Goal: Check status: Check status

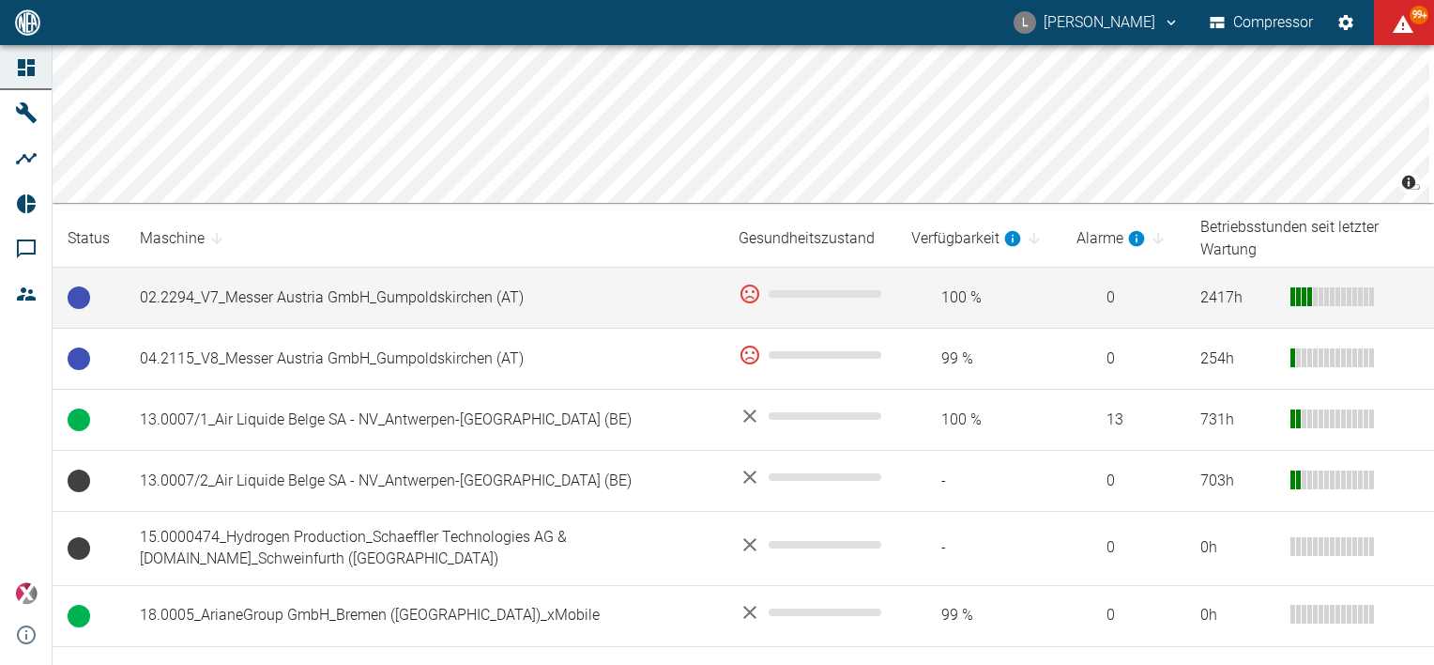
scroll to position [220, 0]
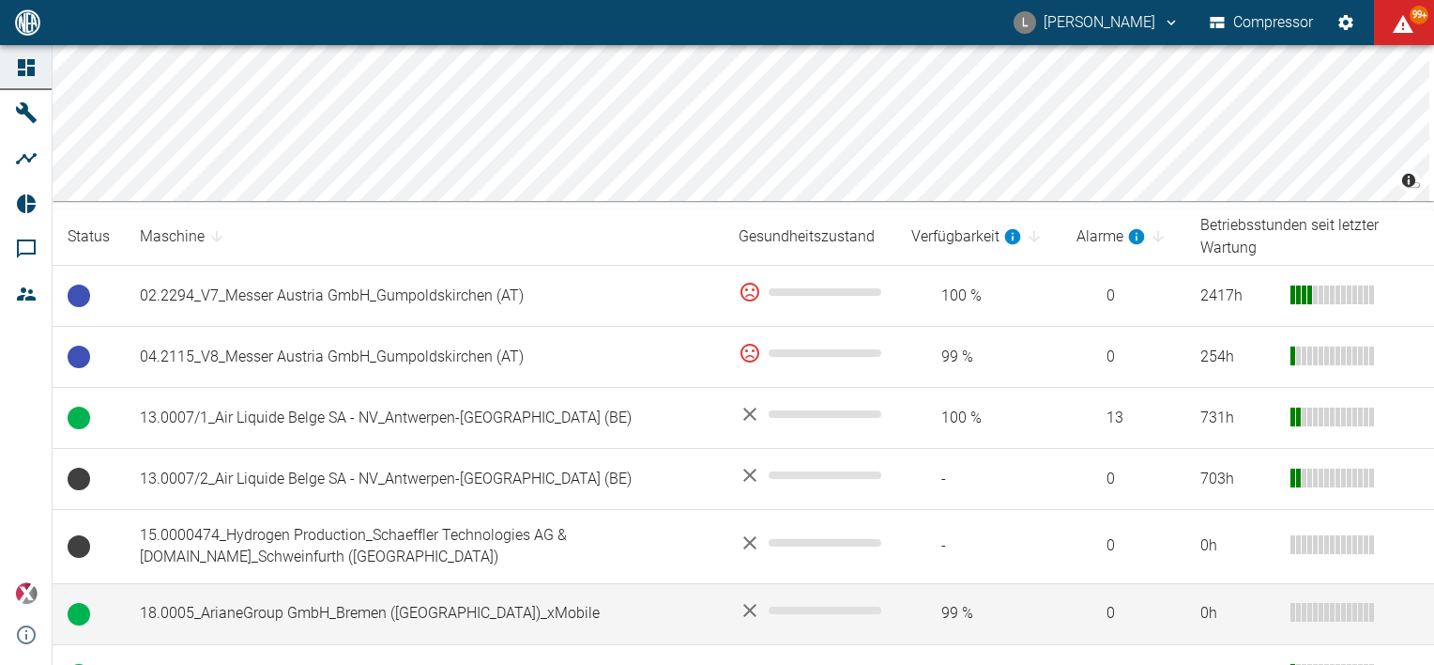
click at [266, 601] on td "18.0005_ArianeGroup GmbH_Bremen ([GEOGRAPHIC_DATA])_xMobile" at bounding box center [424, 613] width 599 height 61
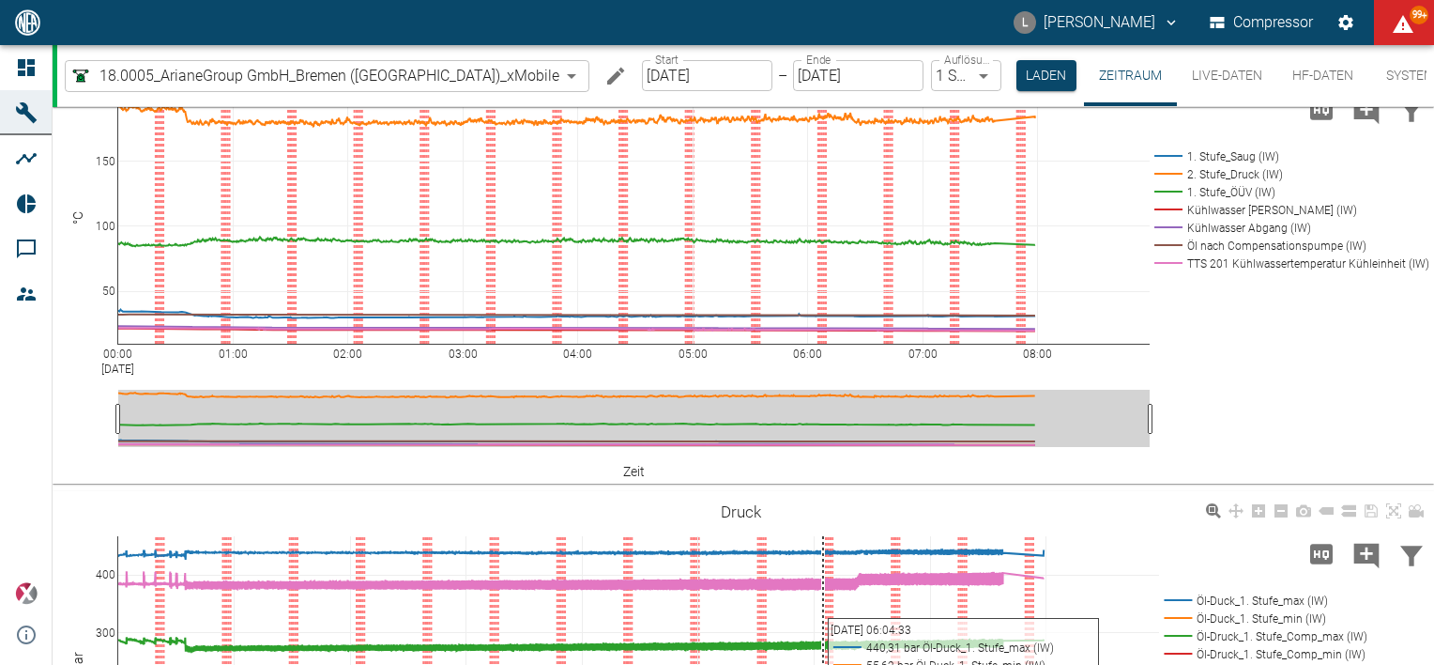
scroll to position [848, 0]
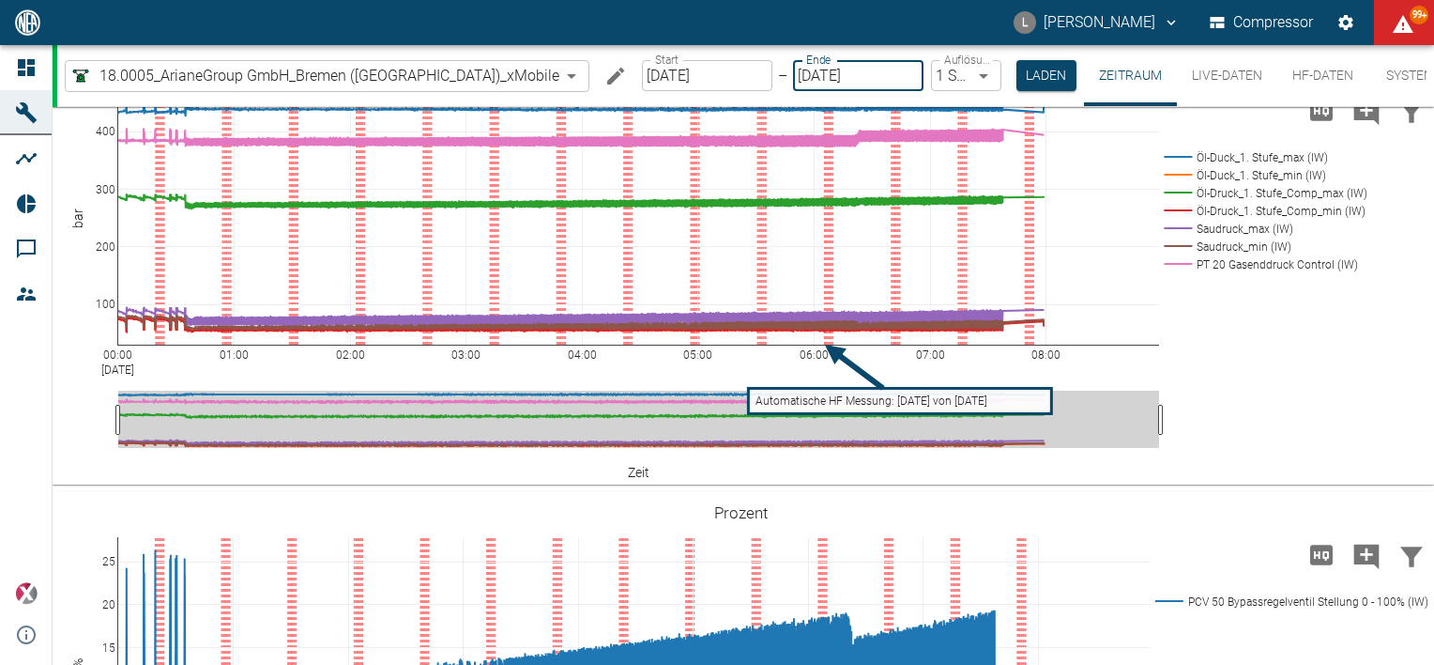
click at [811, 79] on input "[DATE]" at bounding box center [858, 75] width 130 height 31
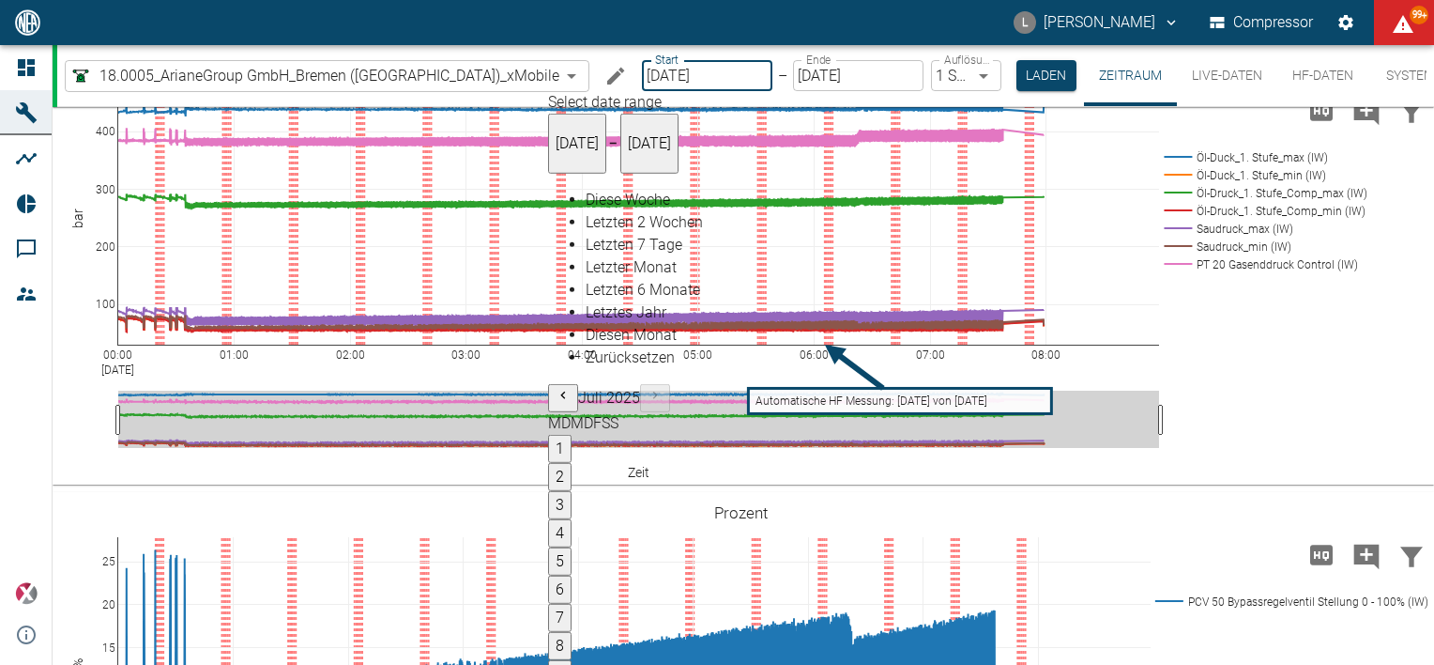
click at [650, 78] on input "[DATE]" at bounding box center [707, 75] width 130 height 31
type input "[DATE]"
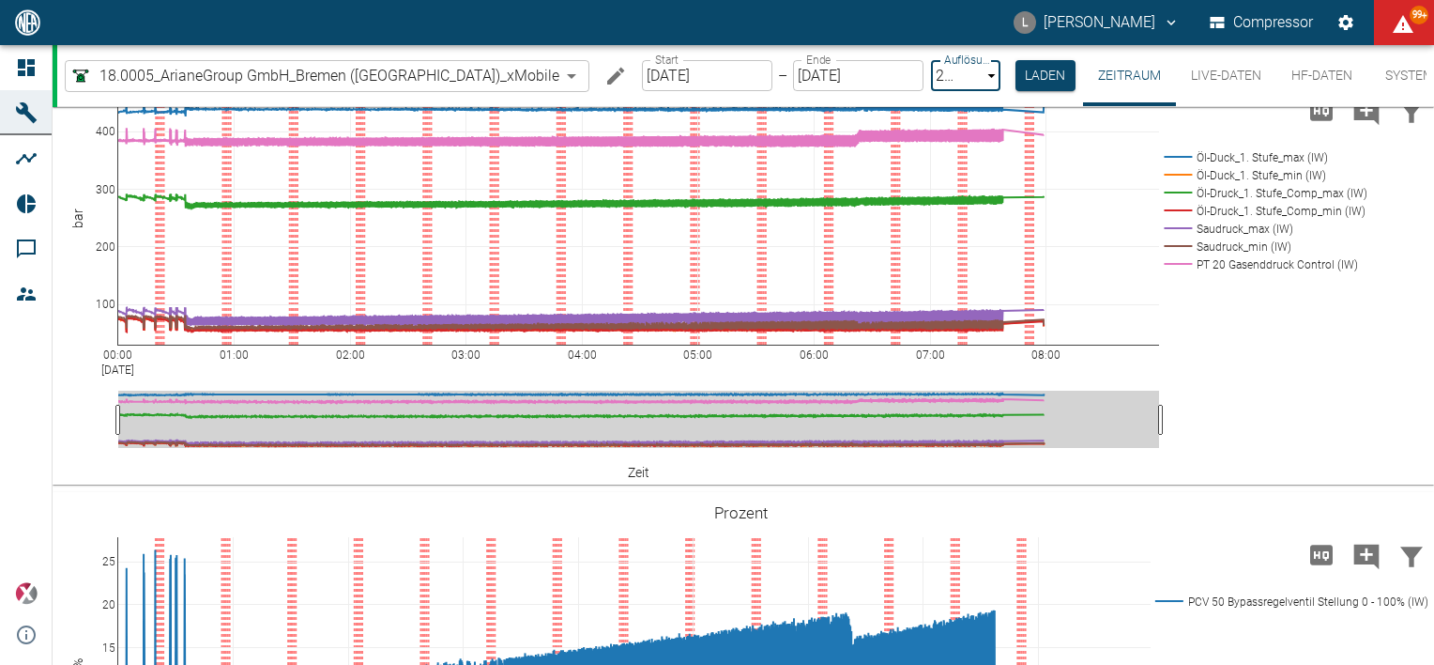
click at [919, 77] on body "L [PERSON_NAME] Compressor 99+ Dashboard Maschinen Analysen Reports Kommentare …" at bounding box center [717, 332] width 1434 height 665
type input "1sec"
click at [1017, 85] on button "Laden" at bounding box center [1047, 75] width 60 height 31
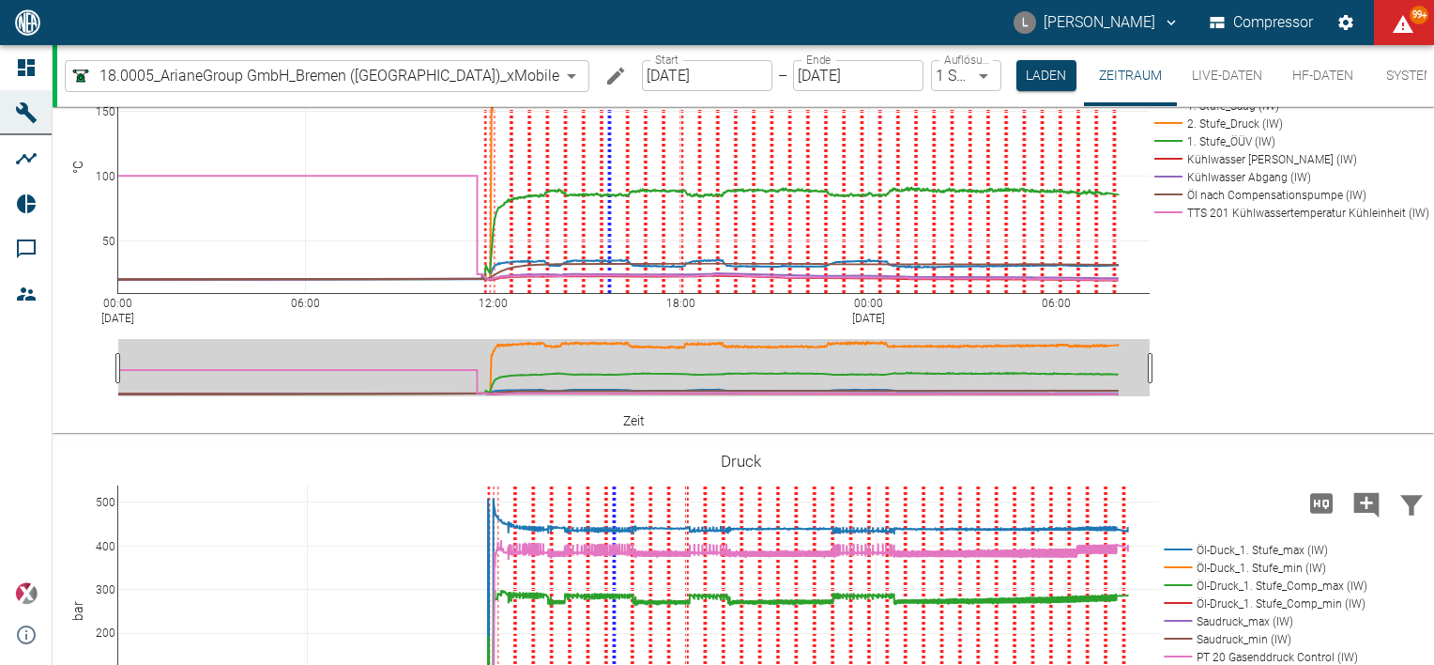
scroll to position [454, 0]
